Goal: Find specific page/section: Find specific page/section

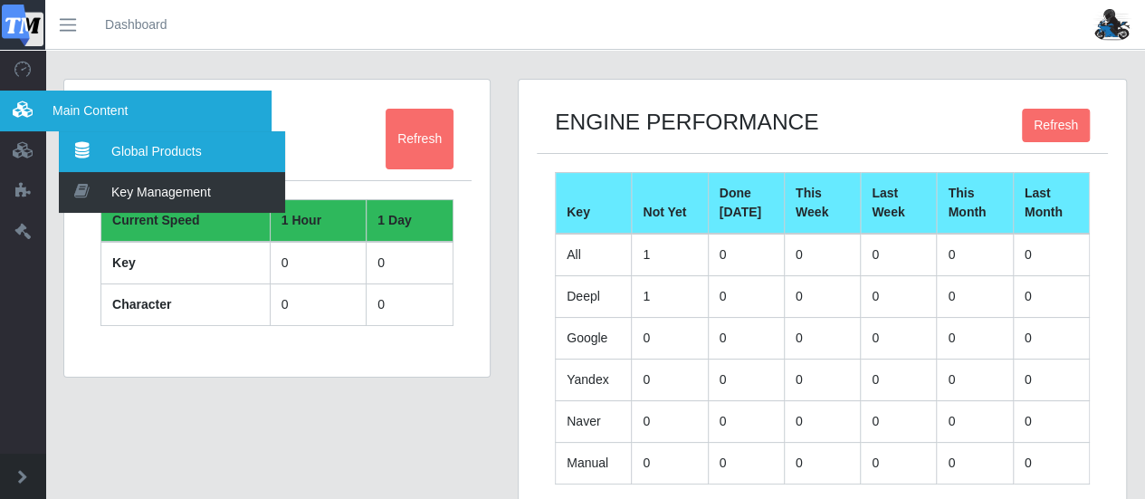
click at [117, 146] on link "Global Products" at bounding box center [172, 151] width 226 height 41
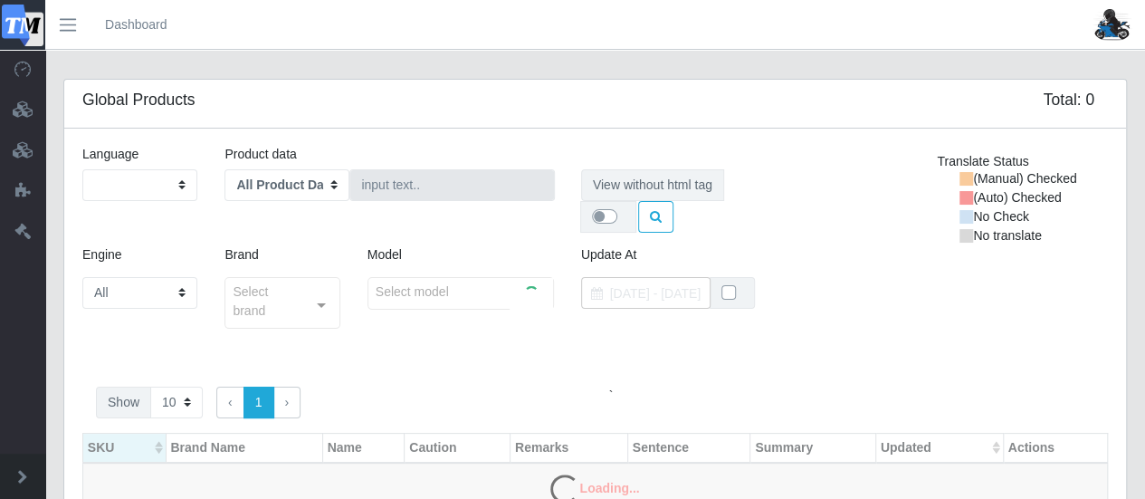
select select "ja"
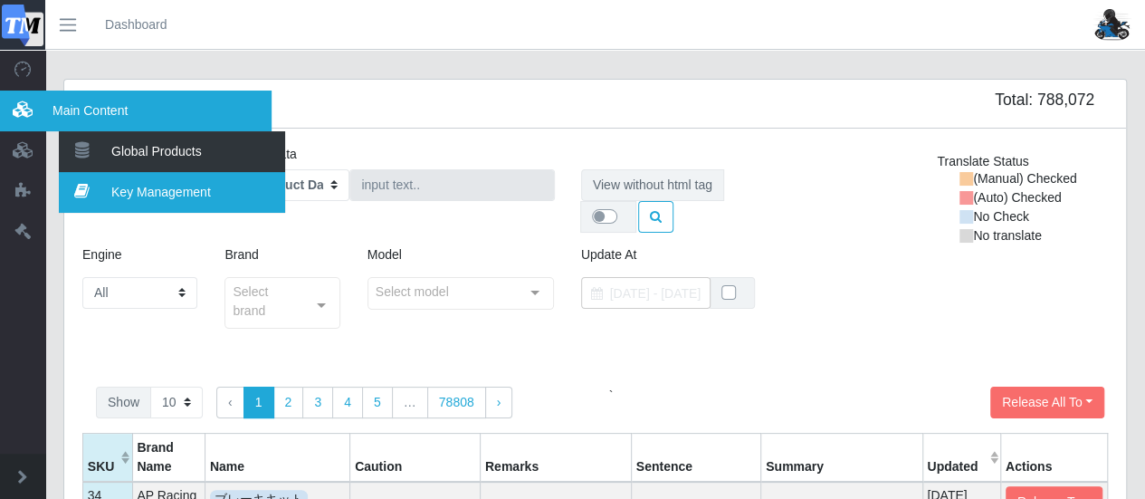
click at [119, 184] on link "Key Management" at bounding box center [172, 192] width 226 height 41
select select "origin_value"
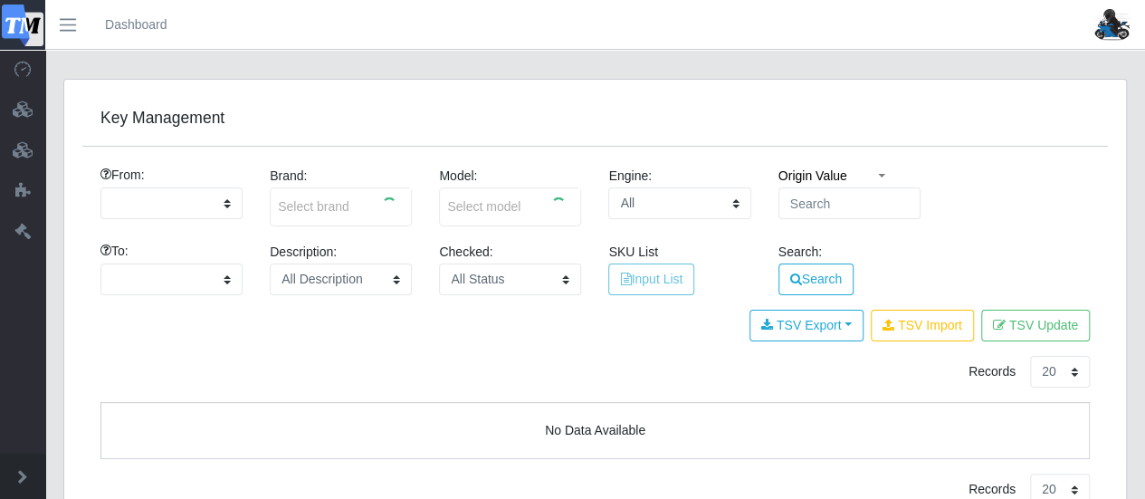
select select "ja"
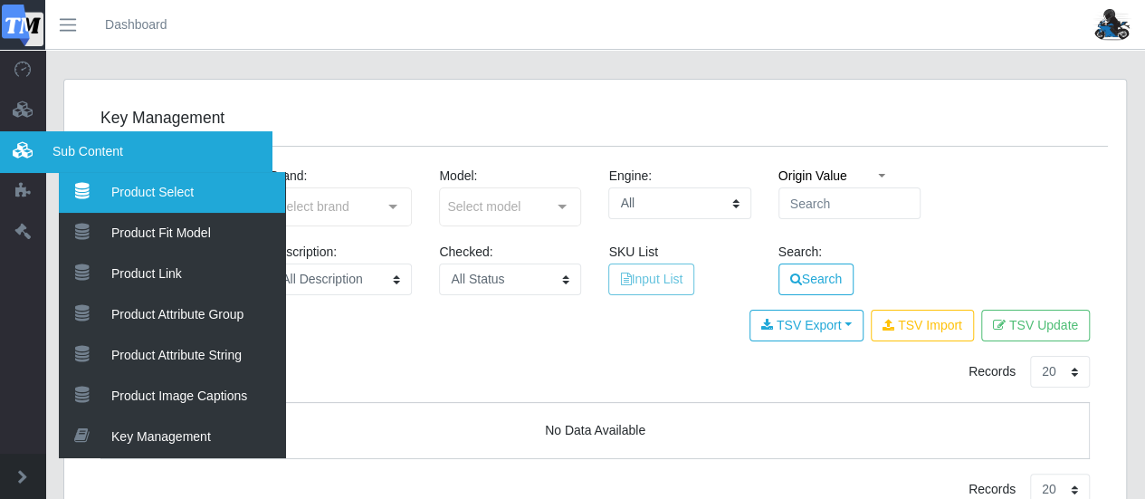
click at [110, 198] on link "Product Select" at bounding box center [172, 192] width 226 height 41
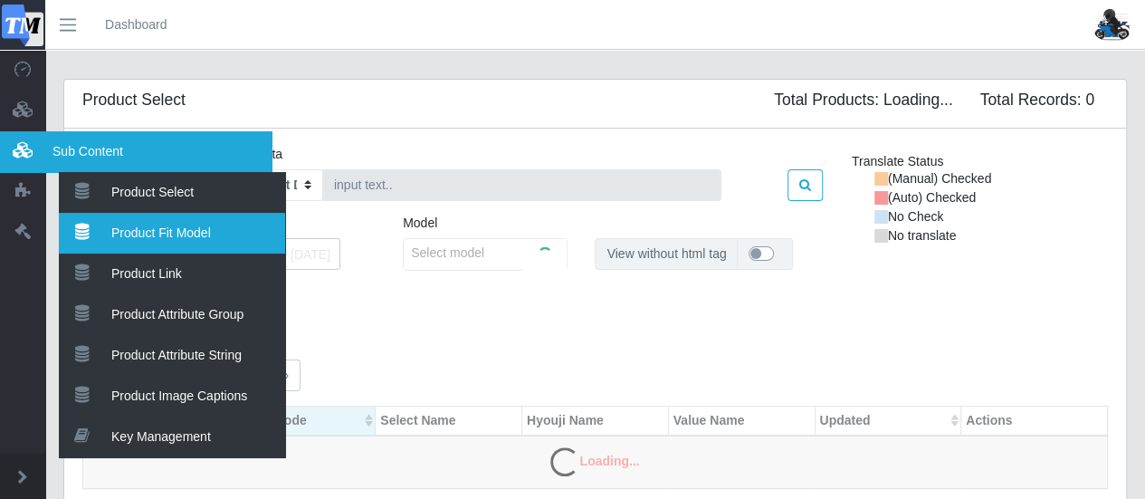
select select "ja"
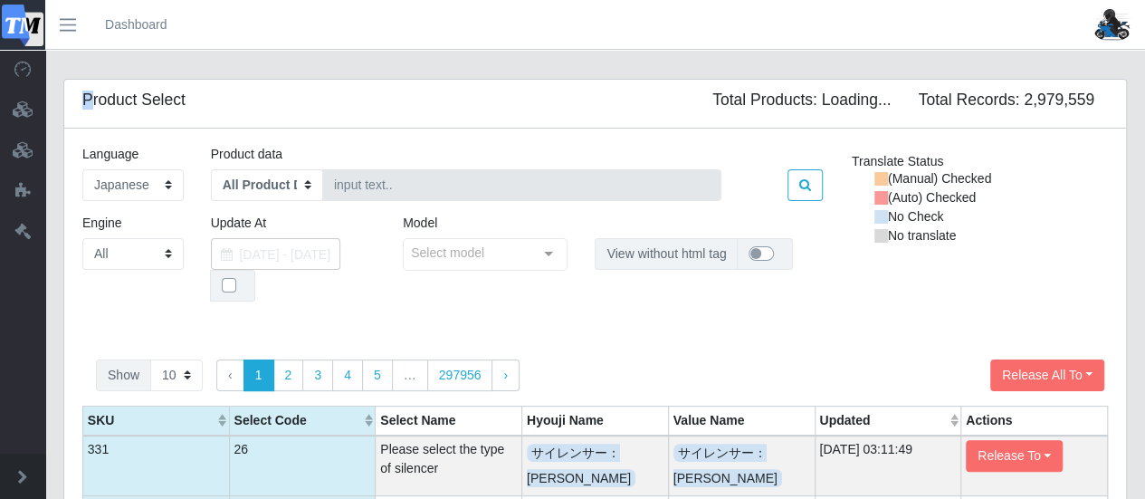
drag, startPoint x: 87, startPoint y: 99, endPoint x: 217, endPoint y: 100, distance: 130.3
click at [217, 100] on div "Product Select Total Records: 2,979,559 Total Products: Loading..." at bounding box center [595, 104] width 1062 height 49
click at [199, 104] on div "Product Select Total Records: 2,979,559 Total Products: Loading..." at bounding box center [595, 104] width 1062 height 49
drag, startPoint x: 86, startPoint y: 100, endPoint x: 186, endPoint y: 100, distance: 100.5
click at [186, 100] on div "Product Select Total Records: 2,979,559 Total Products: Loading..." at bounding box center [595, 104] width 1062 height 49
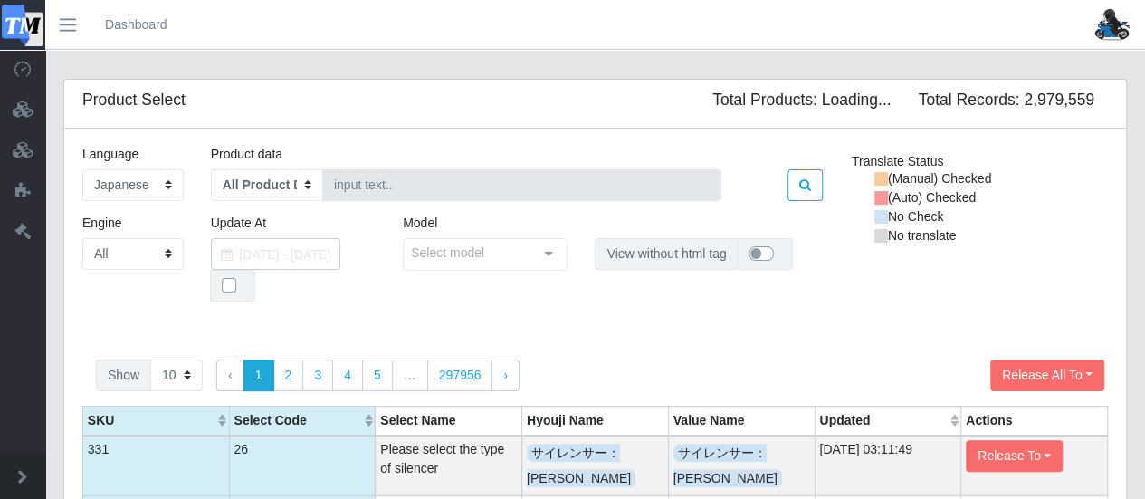
click at [186, 101] on div "Product Select Total Records: 2,979,559 Total Products: Loading..." at bounding box center [595, 104] width 1062 height 49
click at [185, 101] on h5 "Product Select" at bounding box center [133, 100] width 103 height 19
copy h5 "Product Select"
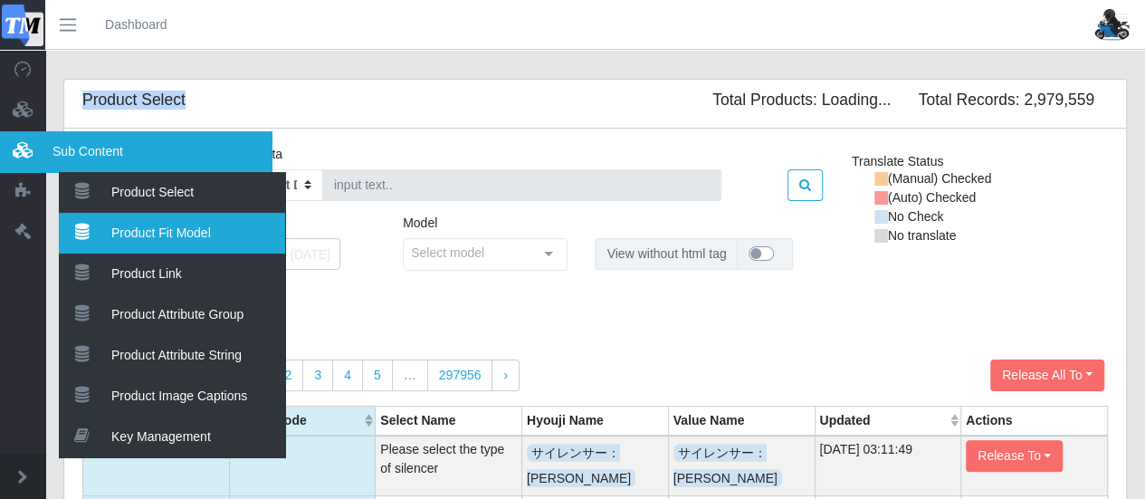
click at [103, 236] on icon at bounding box center [81, 232] width 45 height 16
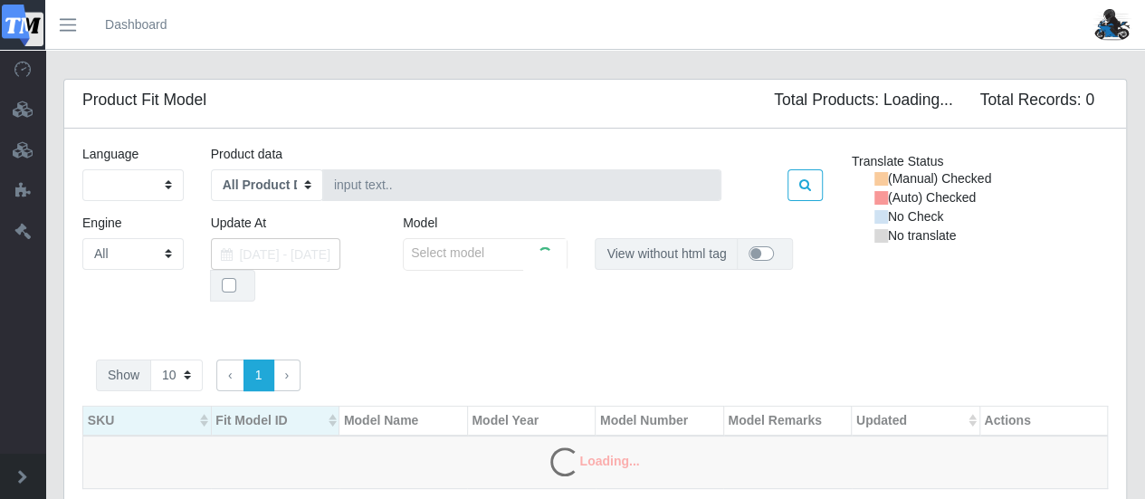
select select "ja"
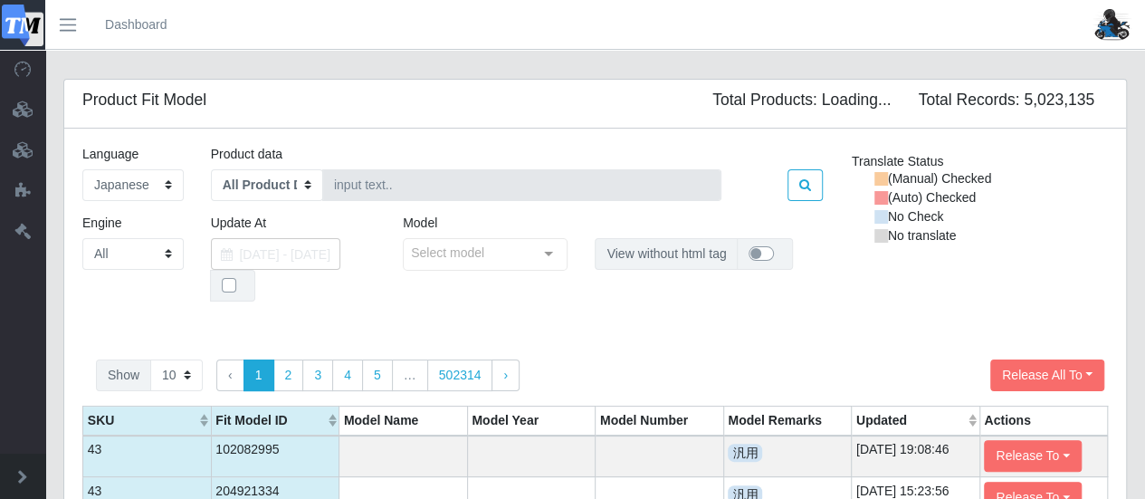
drag, startPoint x: 81, startPoint y: 99, endPoint x: 224, endPoint y: 105, distance: 142.2
click at [224, 105] on div "Product Fit Model Total Records: 5,023,135 Total Products: Loading..." at bounding box center [595, 104] width 1062 height 49
click at [214, 100] on div "Product Fit Model Total Records: 5,023,135 Total Products: Loading..." at bounding box center [595, 104] width 1062 height 49
click at [206, 100] on h5 "Product Fit Model" at bounding box center [144, 100] width 124 height 19
copy h5 "Product Fit Model"
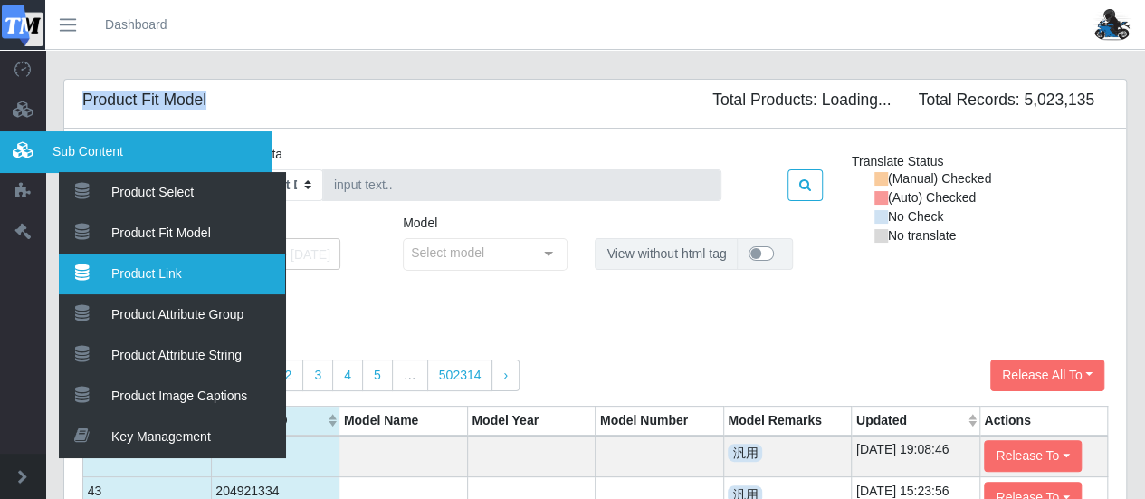
click at [112, 263] on link "Product Link" at bounding box center [172, 273] width 226 height 41
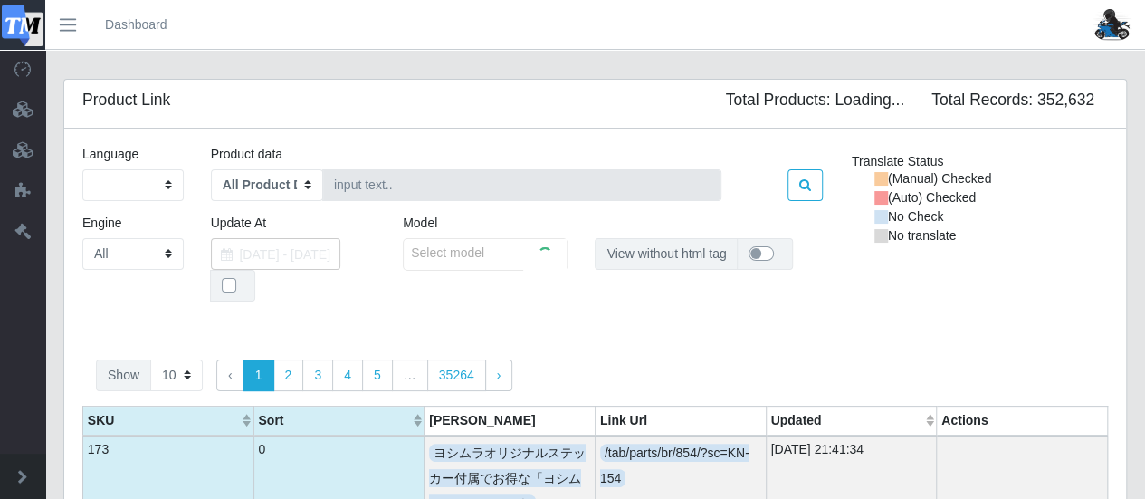
select select "ja"
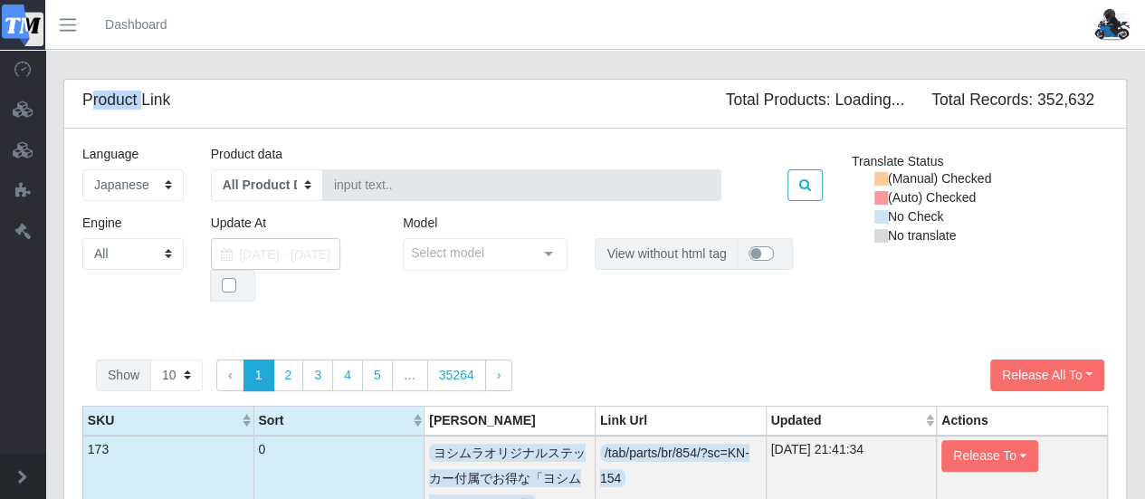
drag, startPoint x: 87, startPoint y: 91, endPoint x: 144, endPoint y: 100, distance: 57.6
click at [144, 100] on h5 "Product Link" at bounding box center [126, 100] width 88 height 19
drag, startPoint x: 85, startPoint y: 102, endPoint x: 172, endPoint y: 102, distance: 86.9
click at [172, 102] on div "Product Link Total Records: 352,632 Total Products: Loading..." at bounding box center [595, 104] width 1062 height 49
drag, startPoint x: 82, startPoint y: 100, endPoint x: 171, endPoint y: 104, distance: 88.8
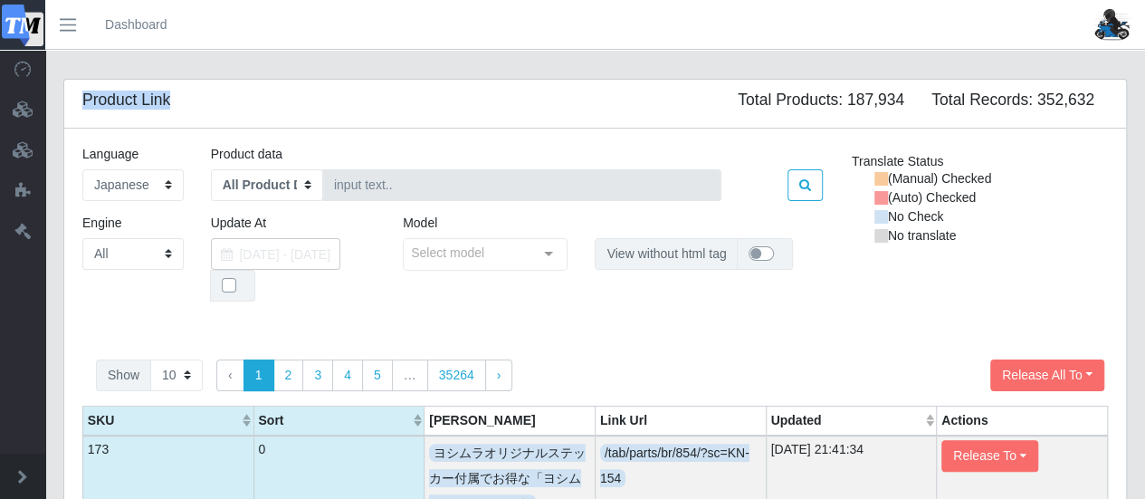
click at [170, 104] on h5 "Product Link" at bounding box center [126, 100] width 88 height 19
copy h5 "Product Link"
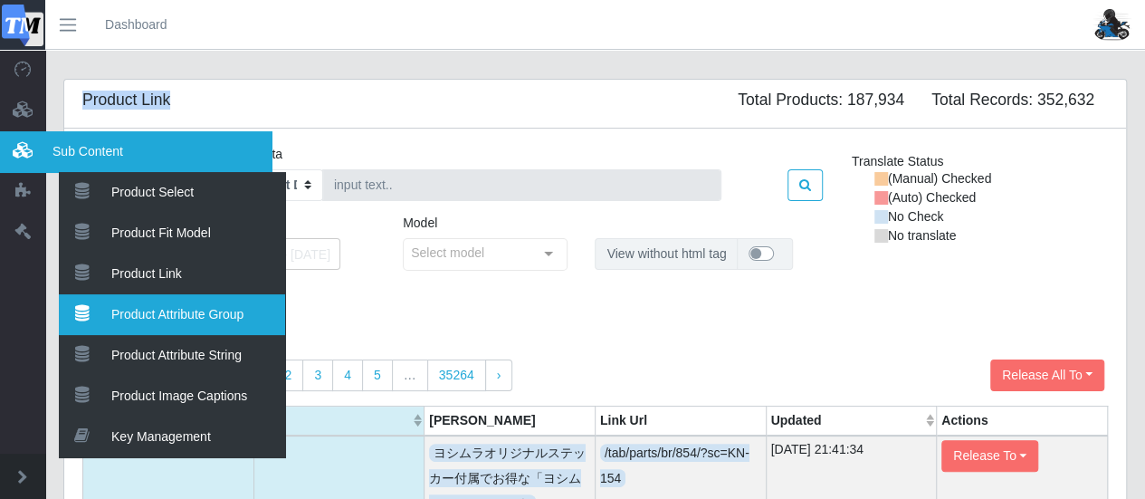
click at [113, 319] on link "Product Attribute Group" at bounding box center [172, 314] width 226 height 41
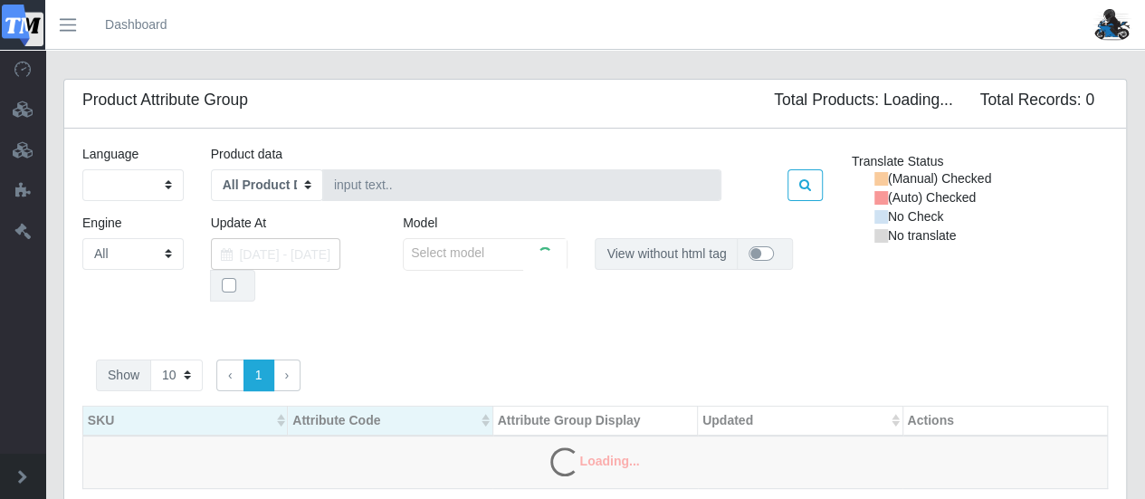
select select "ja"
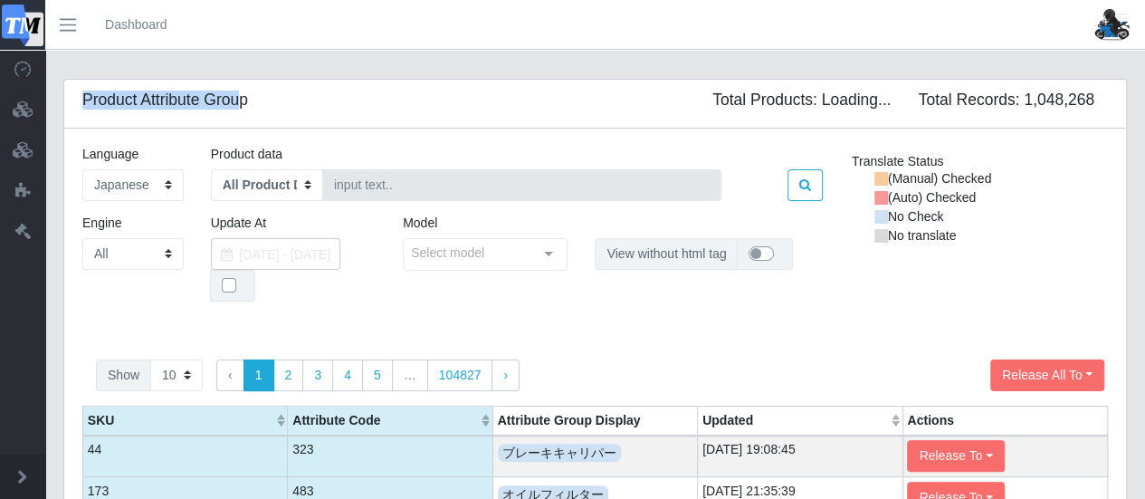
drag, startPoint x: 84, startPoint y: 102, endPoint x: 252, endPoint y: 106, distance: 167.5
click at [248, 106] on h5 "Product Attribute Group" at bounding box center [165, 100] width 166 height 19
copy h5 "Product Attribute Grou"
click at [257, 106] on div "Product Attribute Group Total Records: 1,048,268 Total Products: Loading..." at bounding box center [595, 104] width 1062 height 49
click at [248, 106] on h5 "Product Attribute Group" at bounding box center [165, 100] width 166 height 19
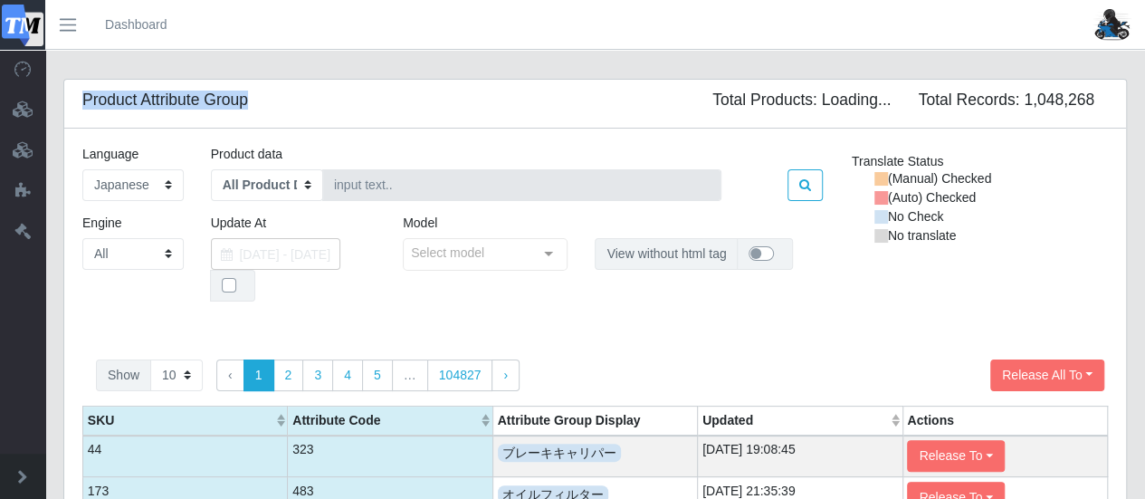
copy h5 "Product Attribute Group"
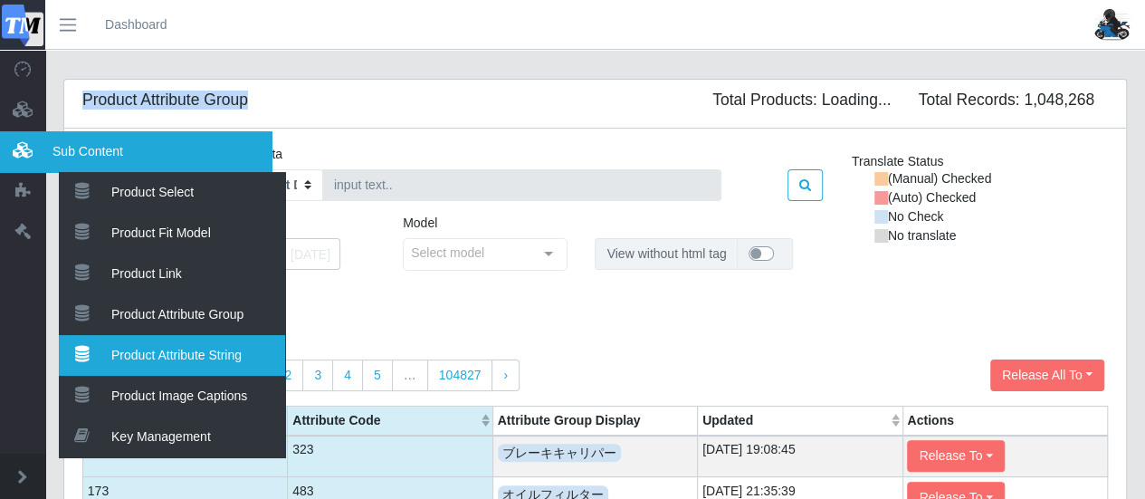
click at [136, 347] on link "Product Attribute String" at bounding box center [172, 355] width 226 height 41
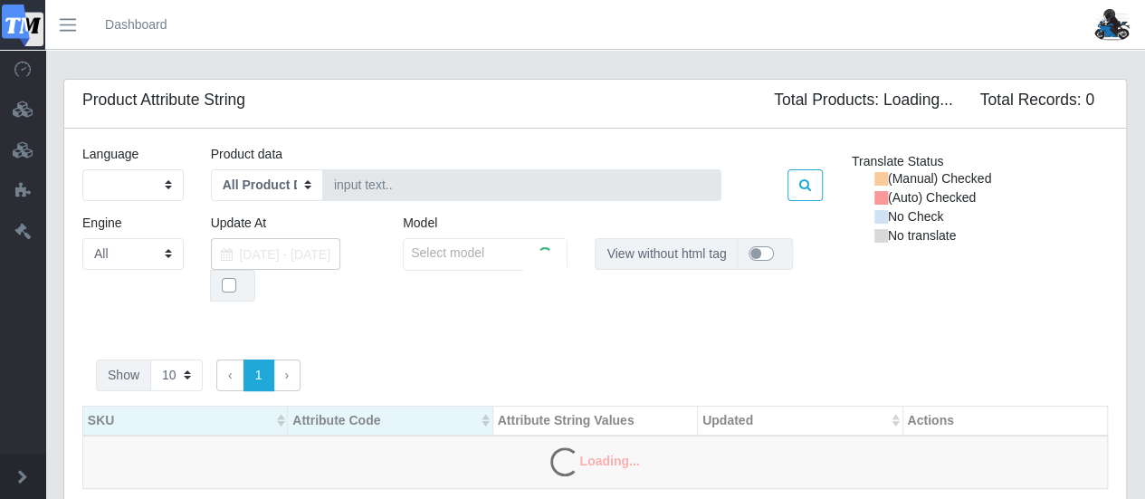
select select "ja"
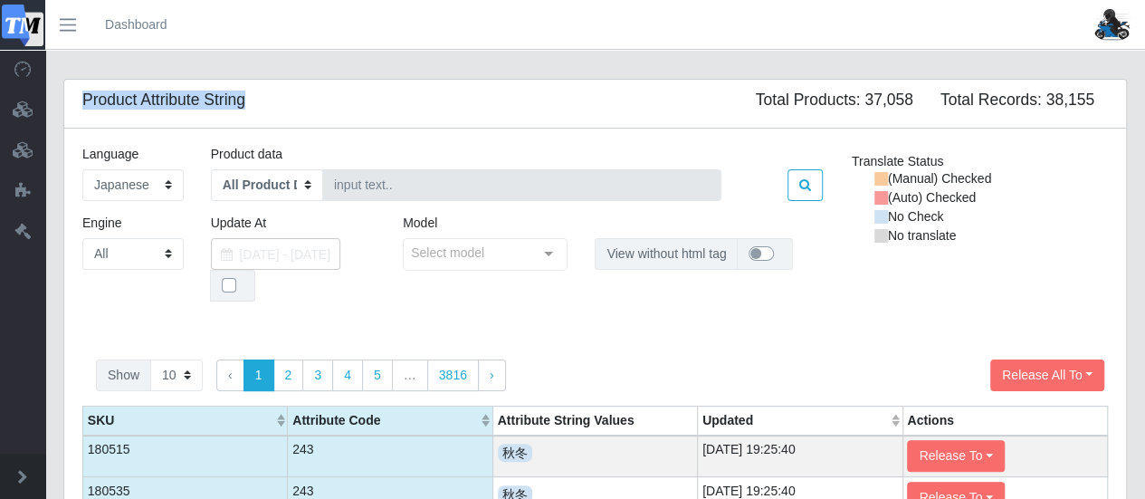
drag, startPoint x: 85, startPoint y: 99, endPoint x: 252, endPoint y: 99, distance: 166.5
click at [245, 99] on h5 "Product Attribute String" at bounding box center [163, 100] width 163 height 19
copy h5 "Product Attribute String"
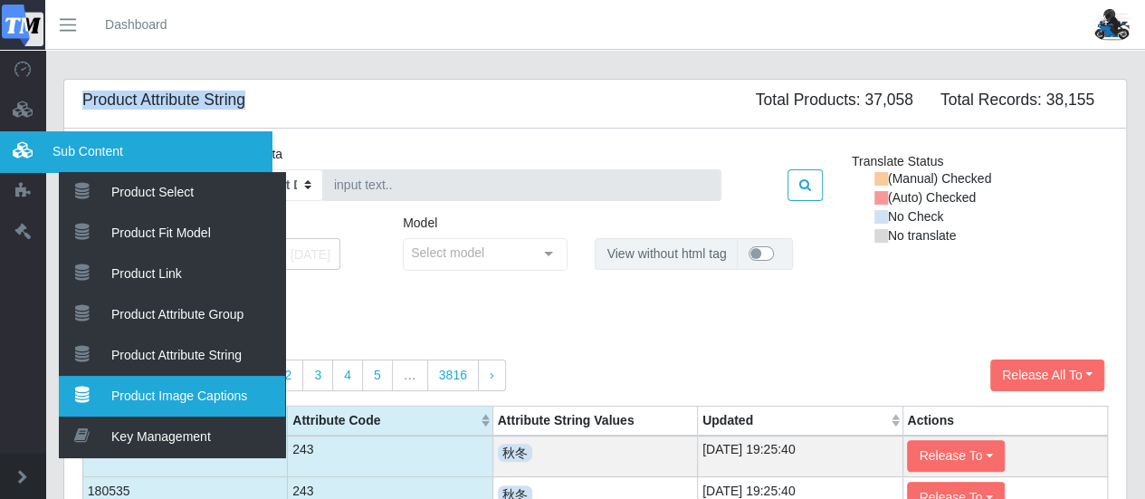
click at [138, 395] on link "Product Image Captions" at bounding box center [172, 396] width 226 height 41
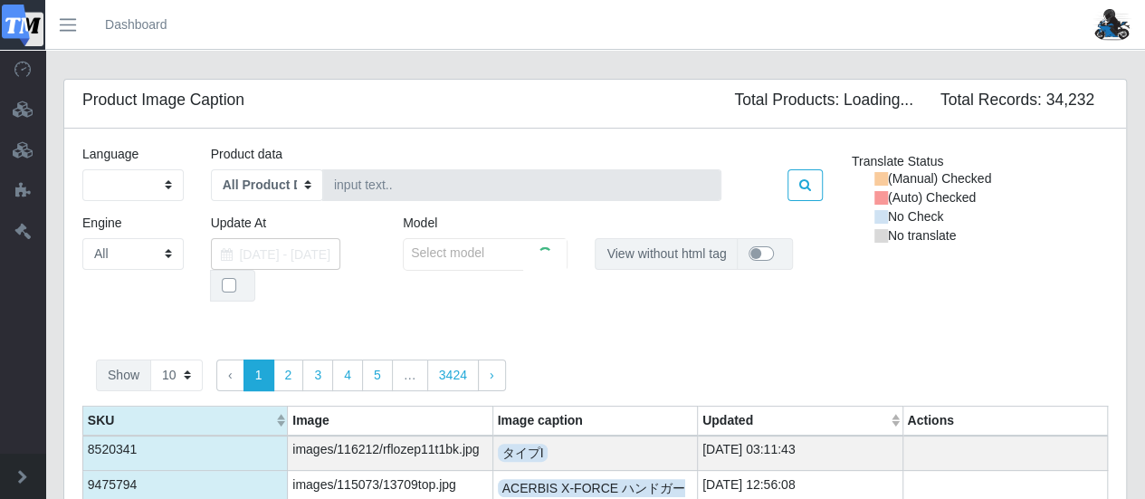
select select "ja"
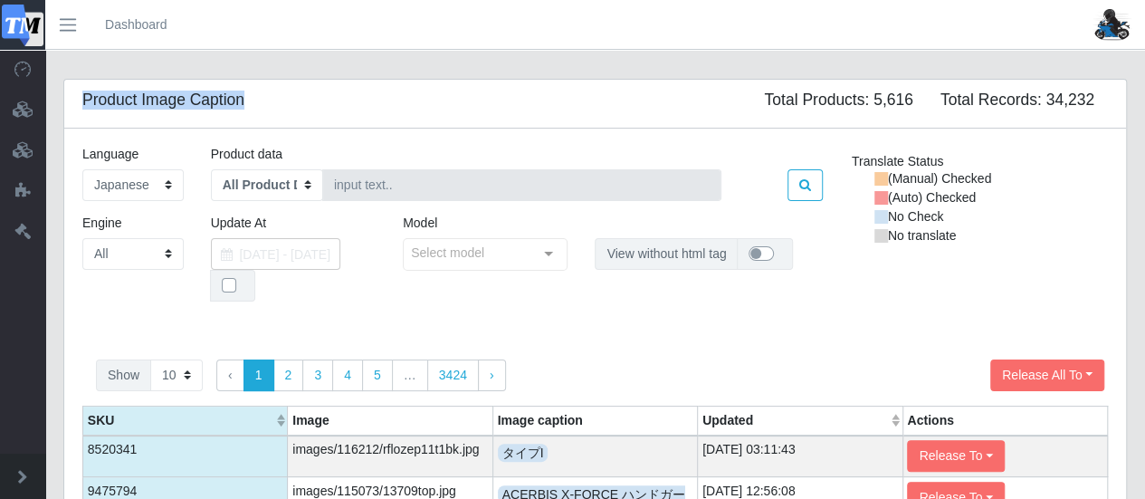
drag, startPoint x: 82, startPoint y: 100, endPoint x: 247, endPoint y: 102, distance: 164.7
click at [244, 102] on h5 "Product Image Caption" at bounding box center [163, 100] width 162 height 19
copy h5 "Product Image Caption"
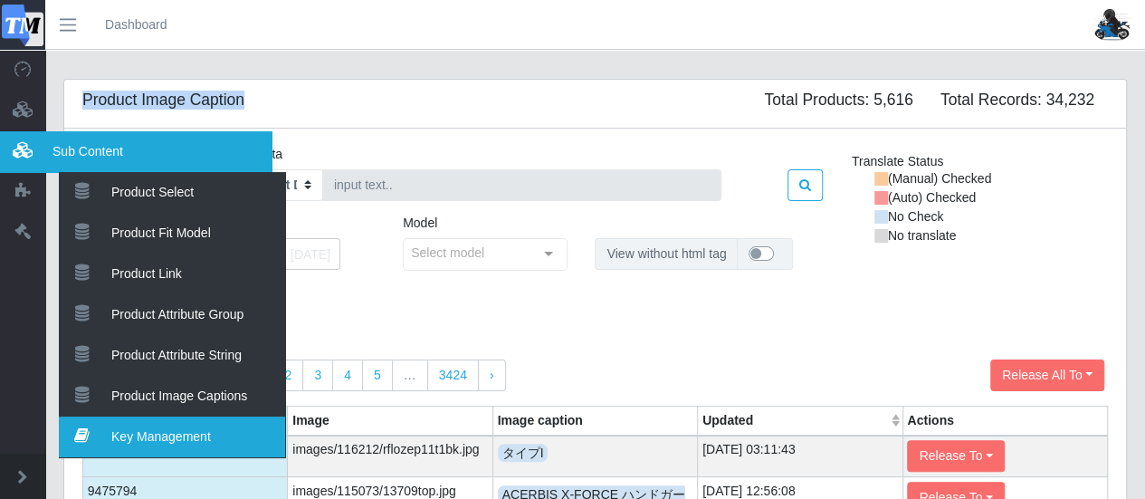
click at [127, 432] on link "Key Management" at bounding box center [172, 436] width 226 height 41
select select "origin_value"
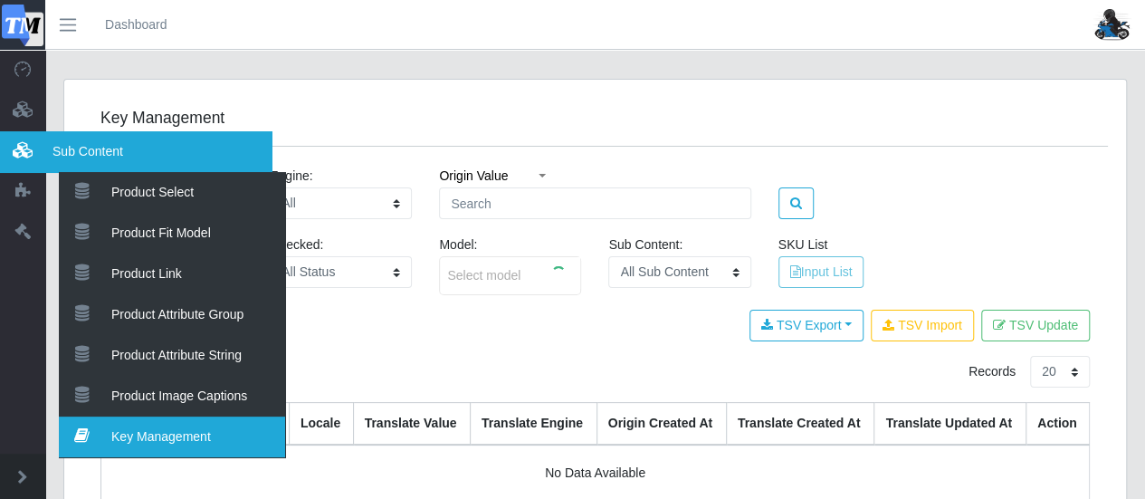
select select "ja"
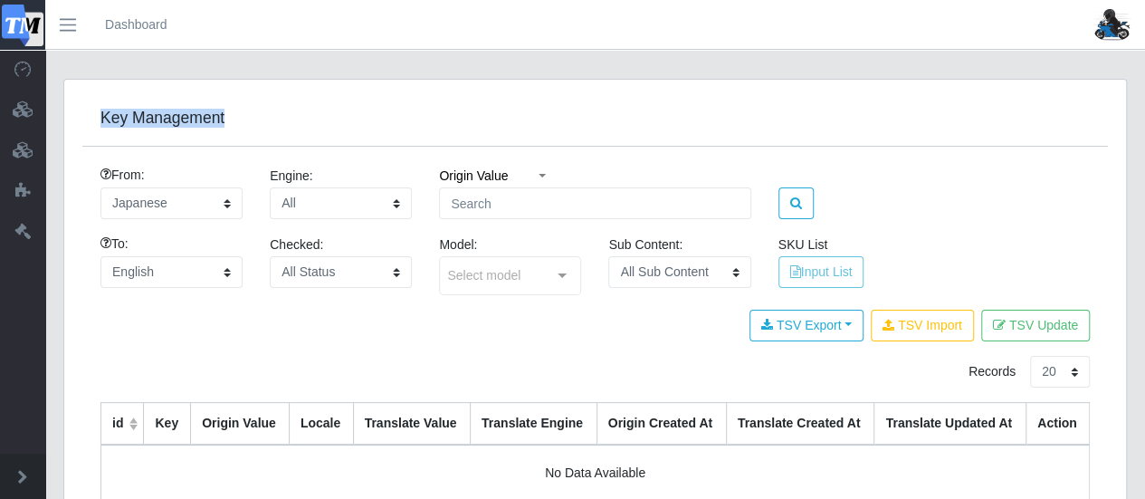
drag, startPoint x: 100, startPoint y: 119, endPoint x: 228, endPoint y: 120, distance: 127.6
click at [228, 120] on h5 "Key Management" at bounding box center [594, 118] width 989 height 19
copy h5 "Key Management"
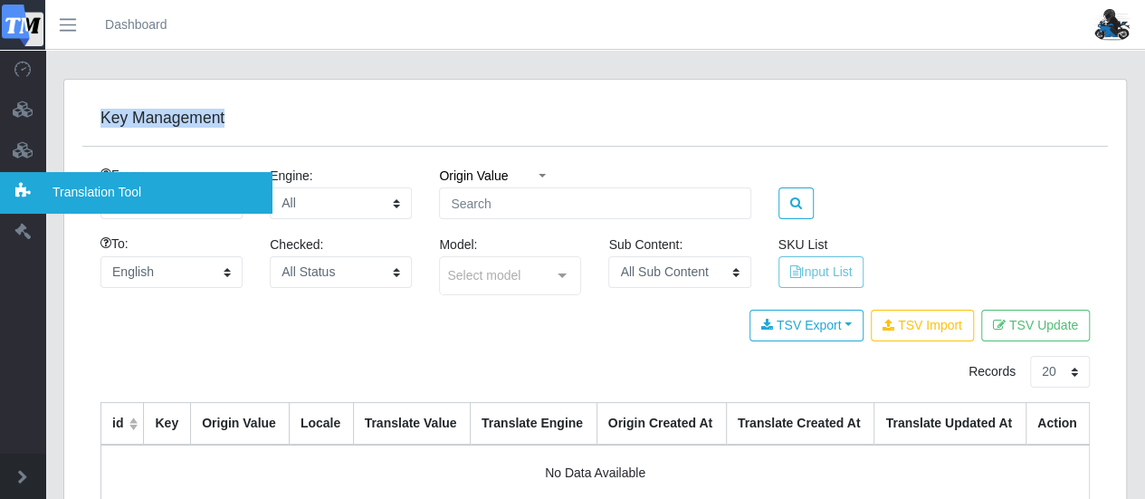
click at [17, 189] on icon at bounding box center [22, 191] width 45 height 16
select select "deepl"
select select "ja"
select select "en"
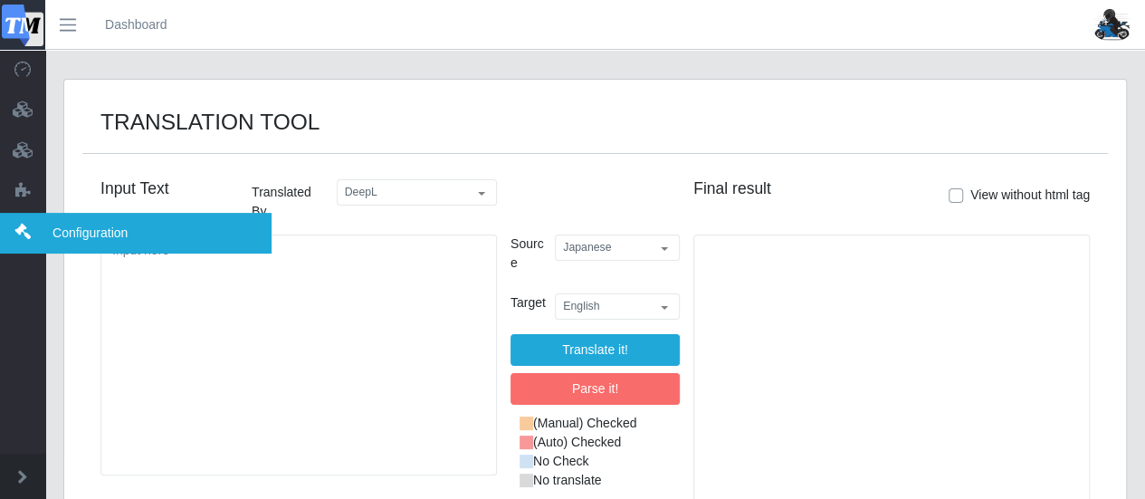
click at [33, 227] on icon at bounding box center [22, 232] width 45 height 16
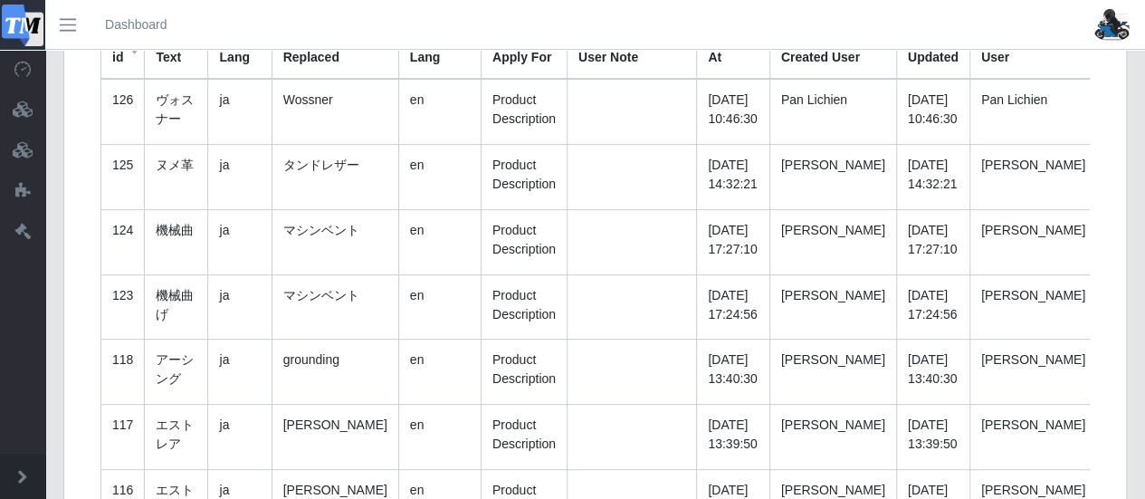
scroll to position [362, 0]
